Goal: Task Accomplishment & Management: Complete application form

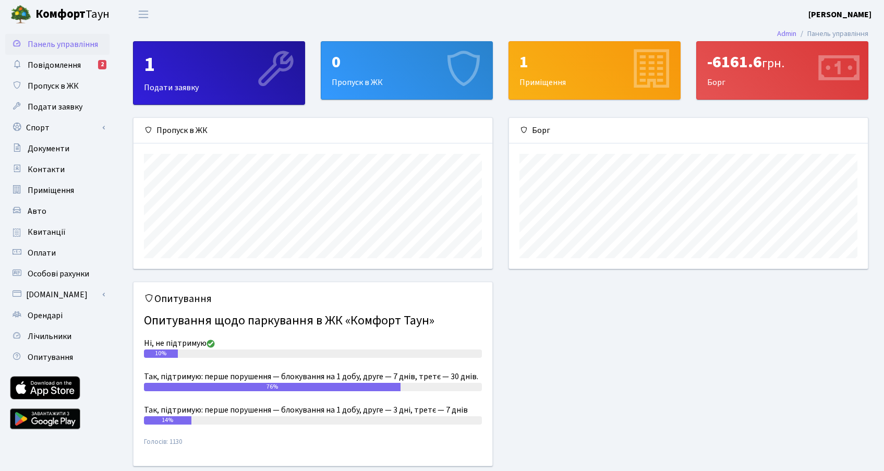
scroll to position [151, 359]
click at [71, 81] on span "Пропуск в ЖК" at bounding box center [53, 85] width 51 height 11
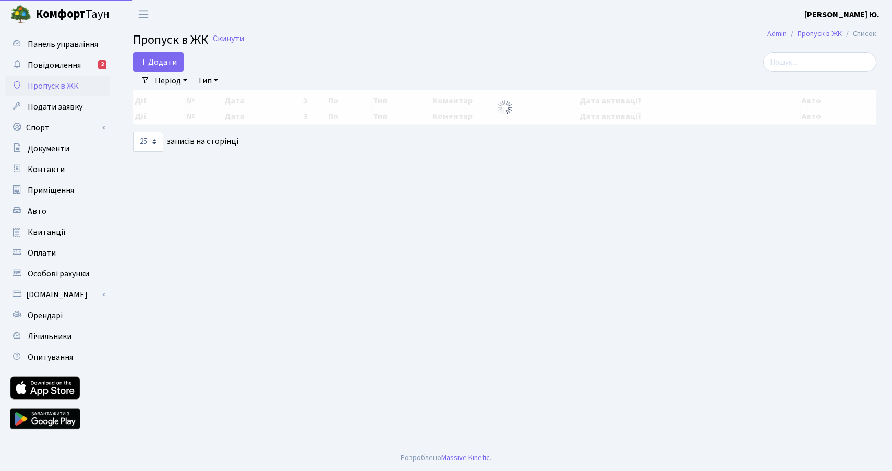
select select "25"
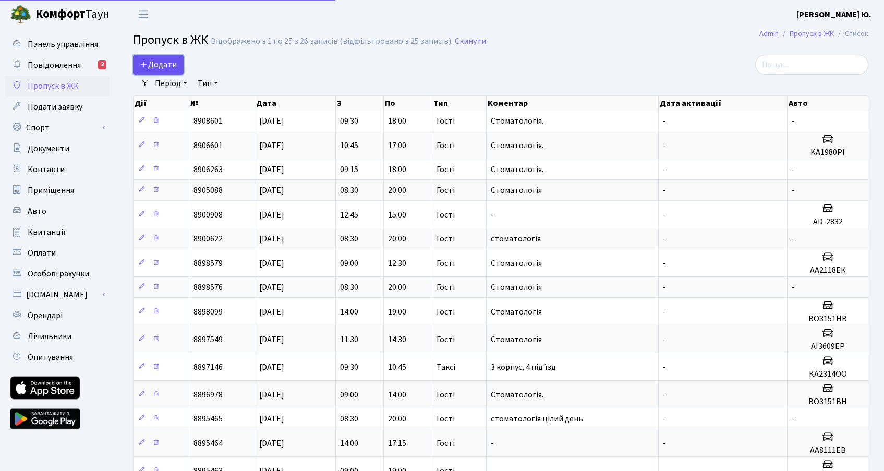
click at [158, 66] on span "Додати" at bounding box center [158, 64] width 37 height 11
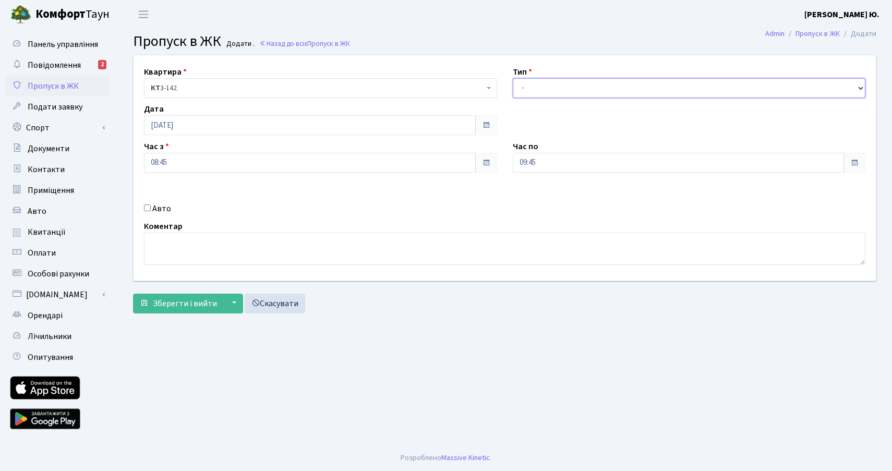
click at [560, 88] on select "- Доставка Таксі Гості Сервіс" at bounding box center [689, 88] width 353 height 20
select select "3"
click at [513, 78] on select "- Доставка Таксі Гості Сервіс" at bounding box center [689, 88] width 353 height 20
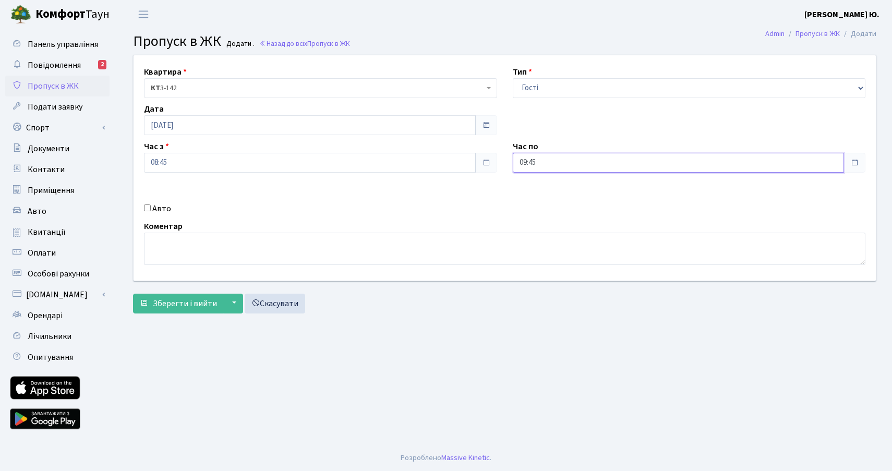
click at [561, 167] on input "09:45" at bounding box center [679, 163] width 332 height 20
click at [543, 203] on icon at bounding box center [541, 199] width 28 height 28
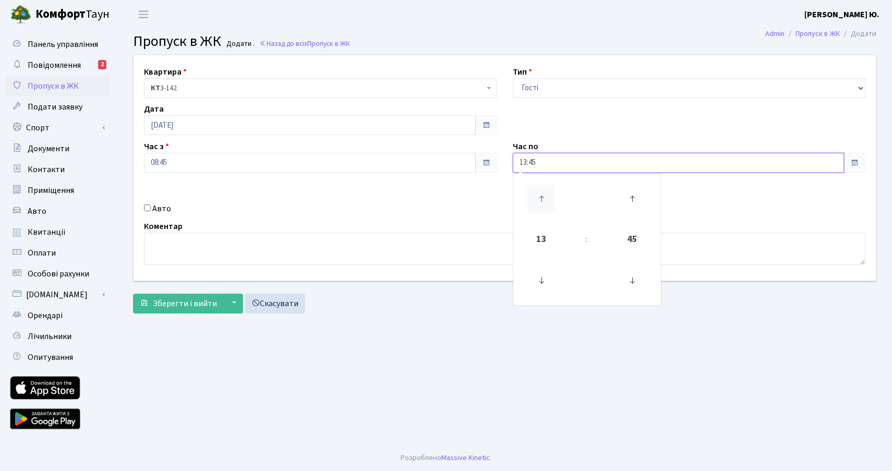
click at [543, 203] on icon at bounding box center [541, 199] width 28 height 28
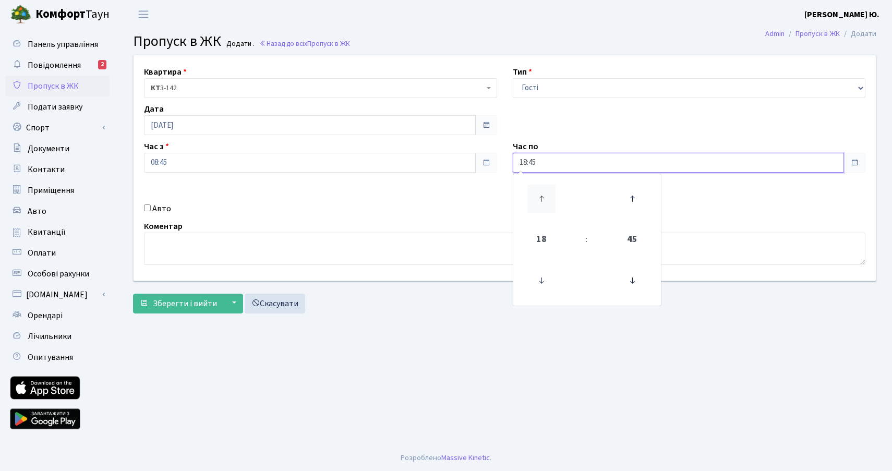
click at [543, 203] on icon at bounding box center [541, 199] width 28 height 28
click at [633, 283] on icon at bounding box center [632, 280] width 28 height 28
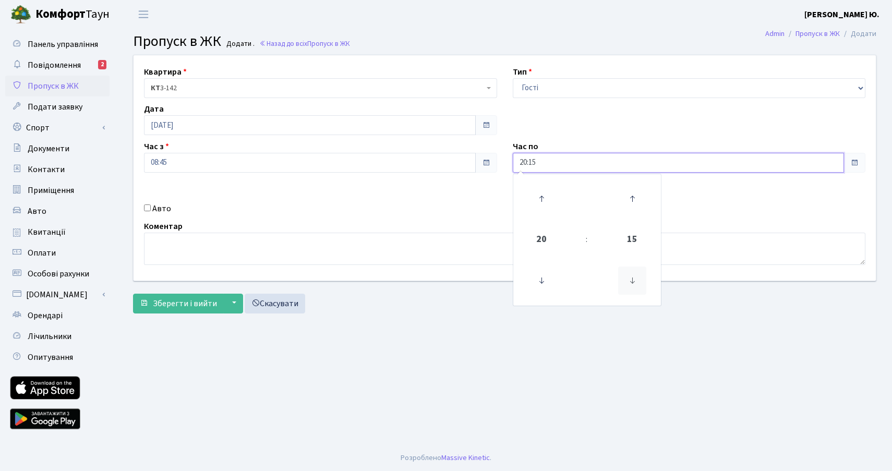
type input "20:00"
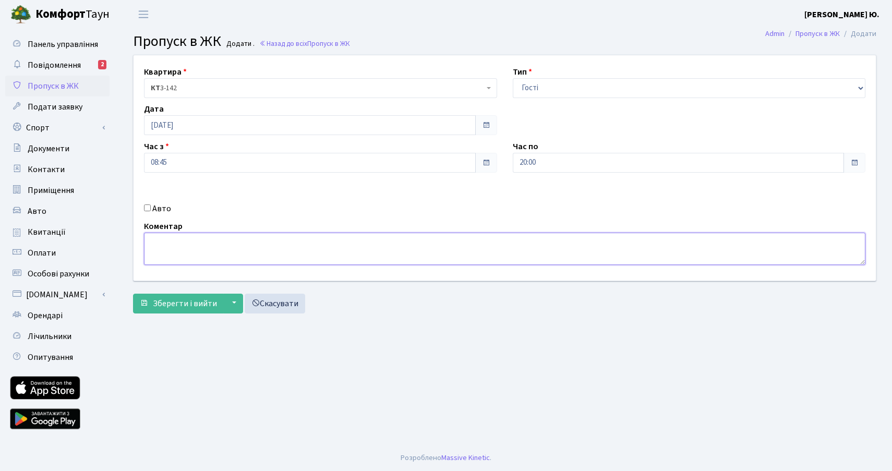
click at [463, 253] on textarea at bounding box center [504, 249] width 721 height 32
type textarea "Стоматологія."
click at [181, 298] on span "Зберегти і вийти" at bounding box center [185, 303] width 64 height 11
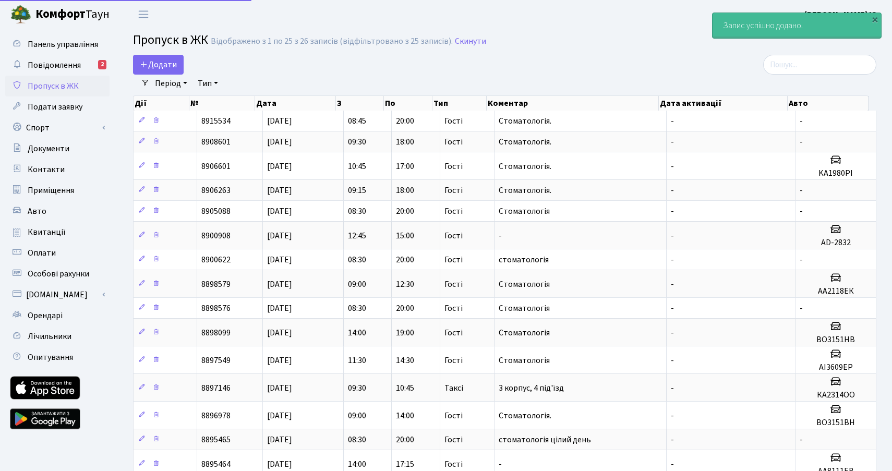
select select "25"
